Goal: Transaction & Acquisition: Purchase product/service

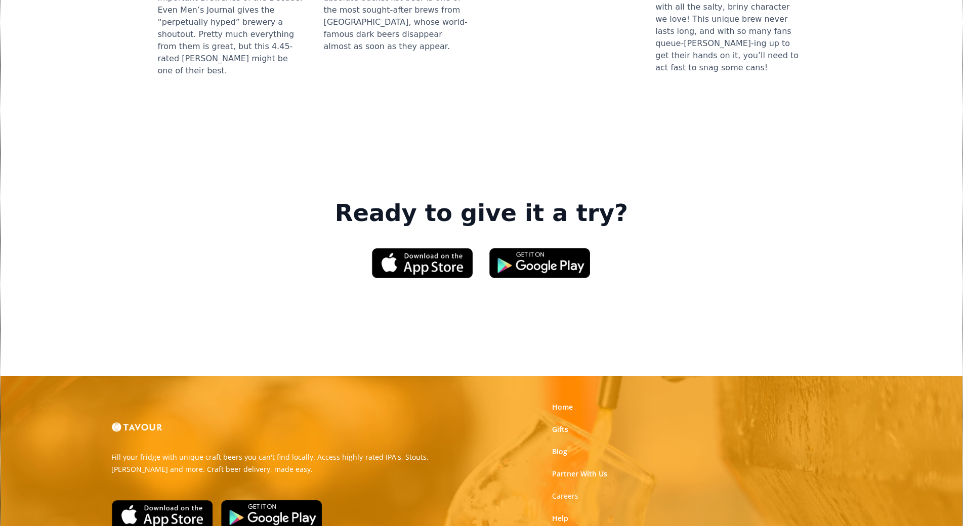
scroll to position [1459, 0]
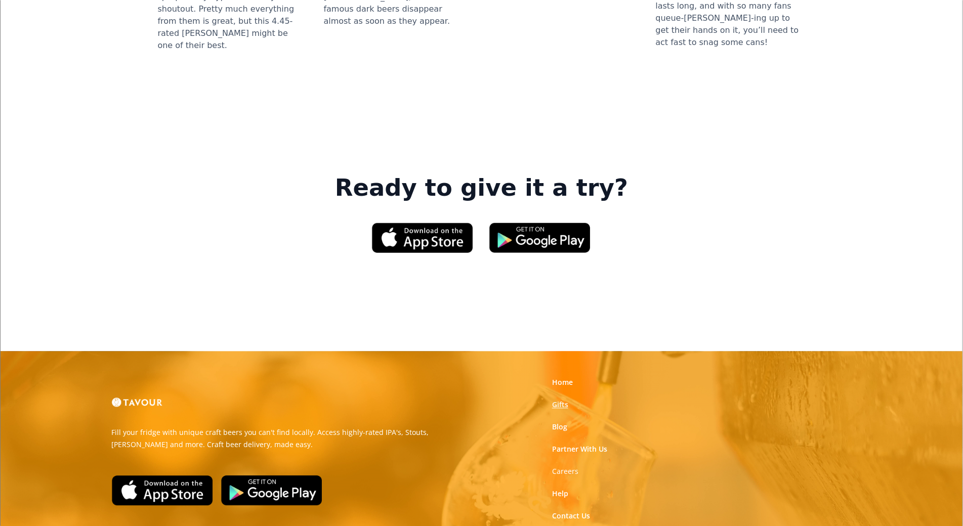
click at [560, 400] on link "Gifts" at bounding box center [560, 405] width 16 height 10
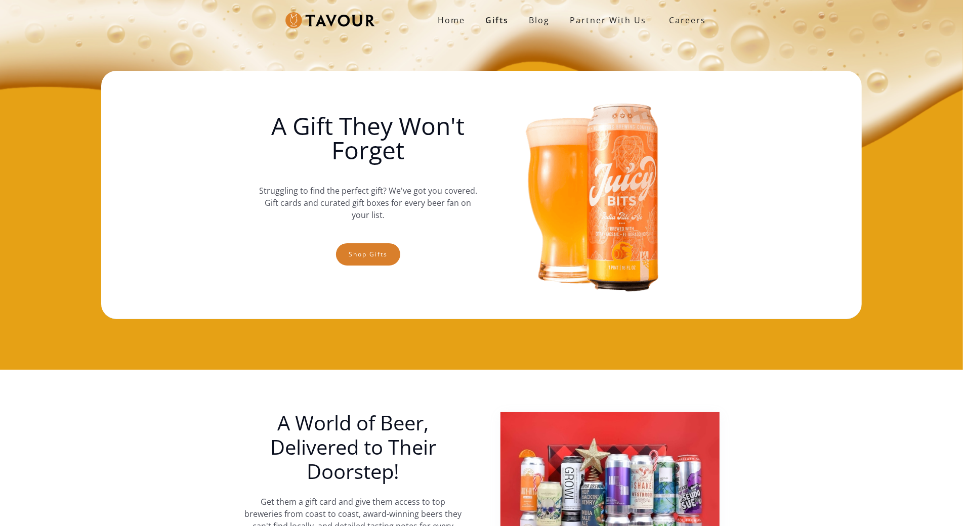
click at [560, 260] on img at bounding box center [595, 195] width 219 height 228
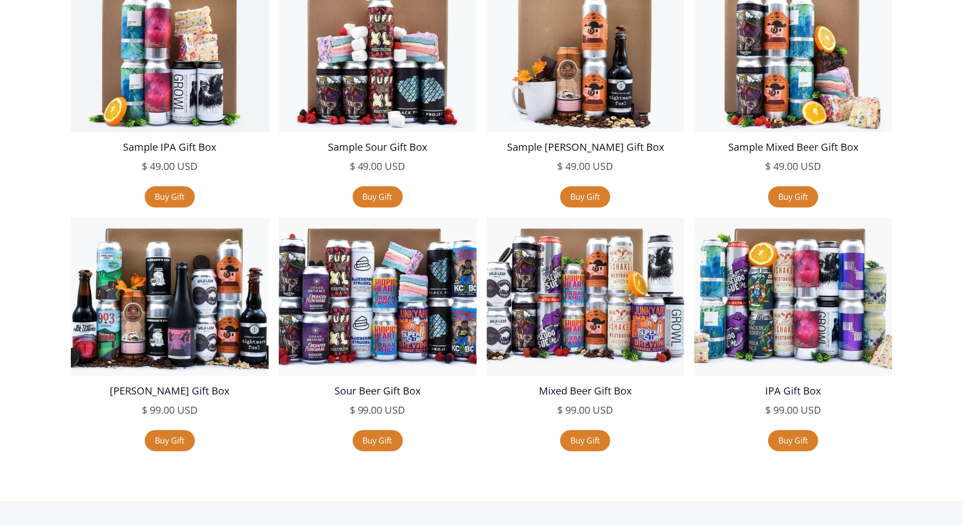
scroll to position [1925, 0]
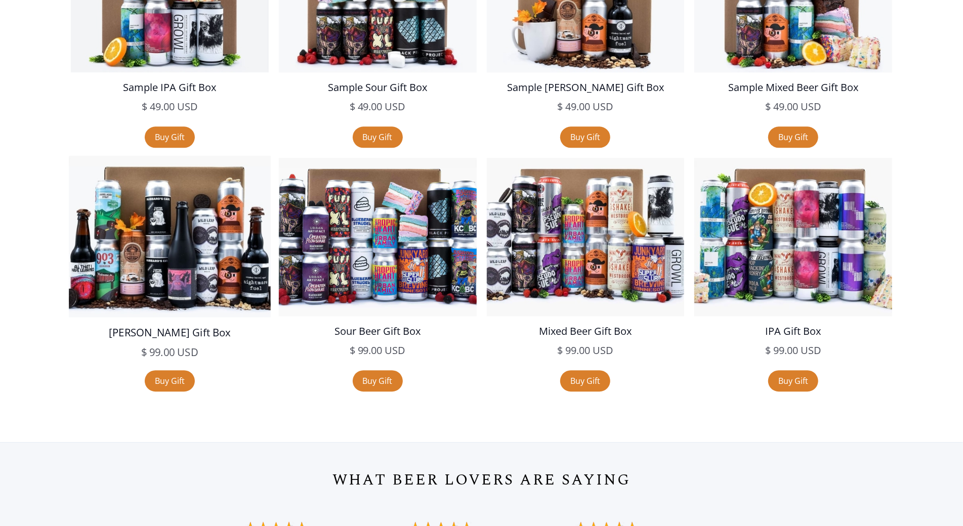
click at [122, 239] on img at bounding box center [170, 236] width 202 height 161
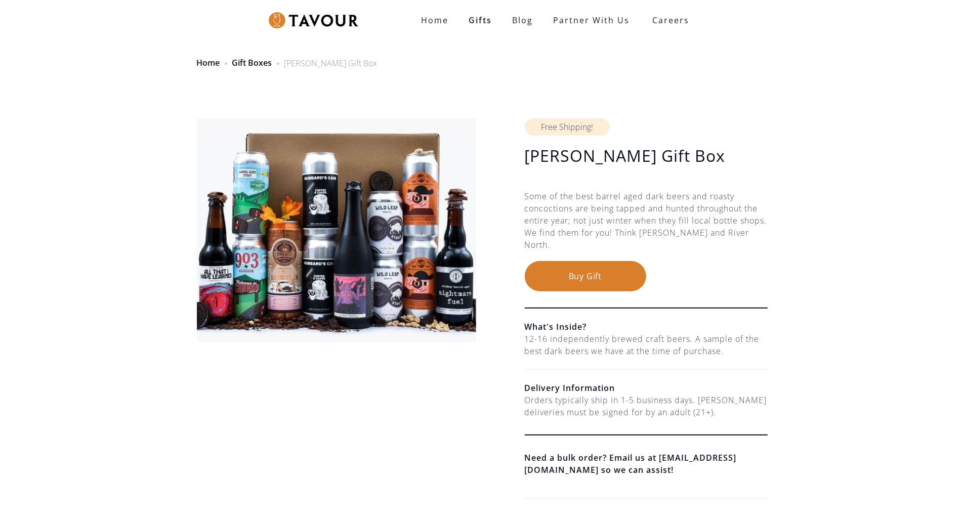
click at [122, 239] on div "[PERSON_NAME] Gift Box $ 99.00 USD $ 99.00 USD Free Shipping! [PERSON_NAME] Gif…" at bounding box center [481, 305] width 963 height 446
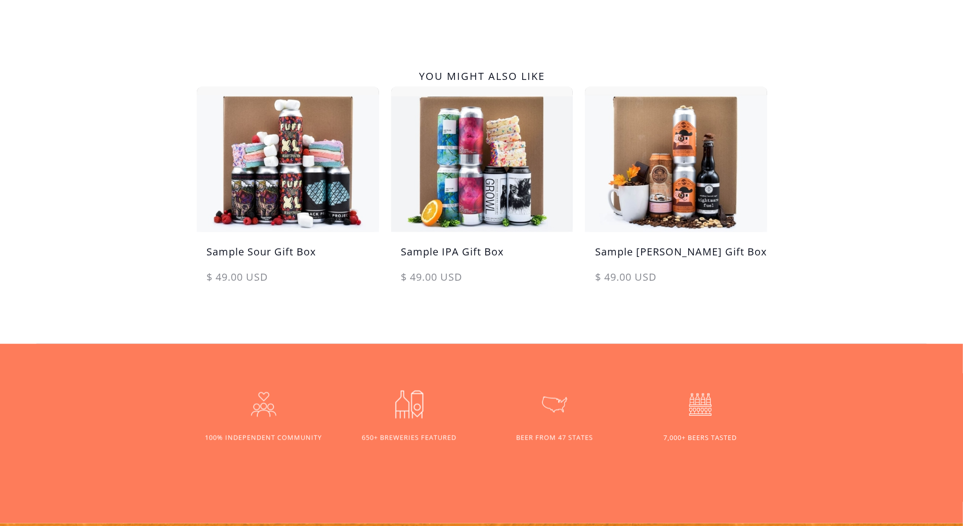
scroll to position [462, 0]
